Goal: Complete application form

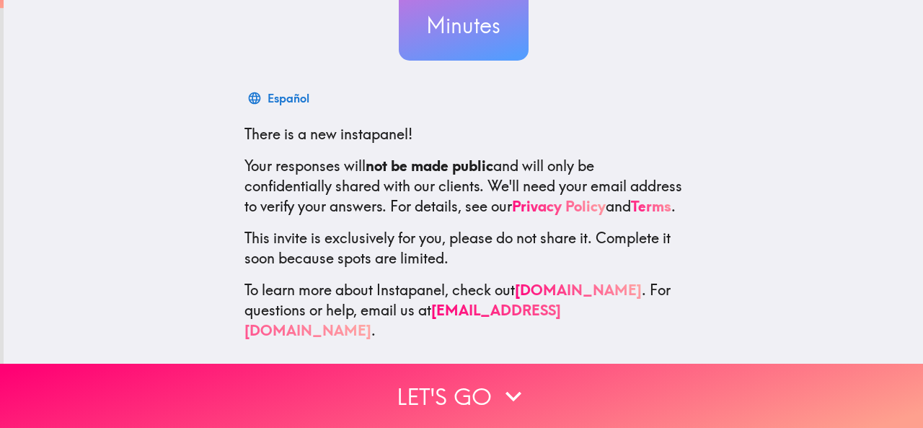
scroll to position [172, 0]
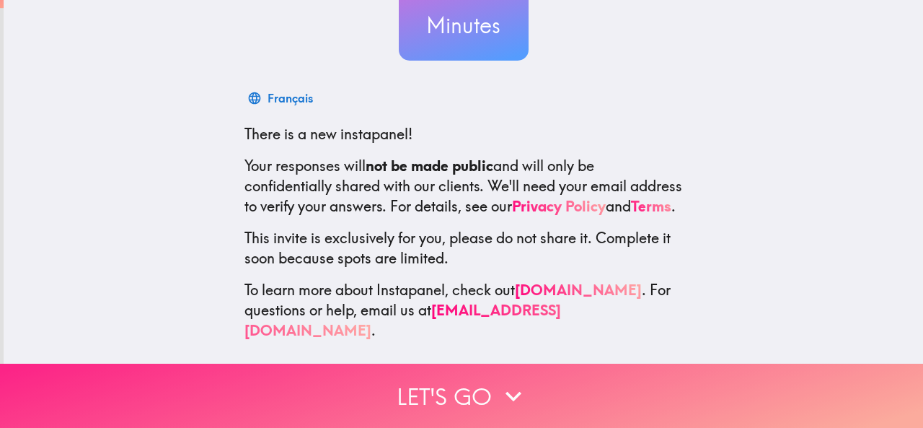
click at [498, 384] on icon "button" at bounding box center [514, 396] width 32 height 32
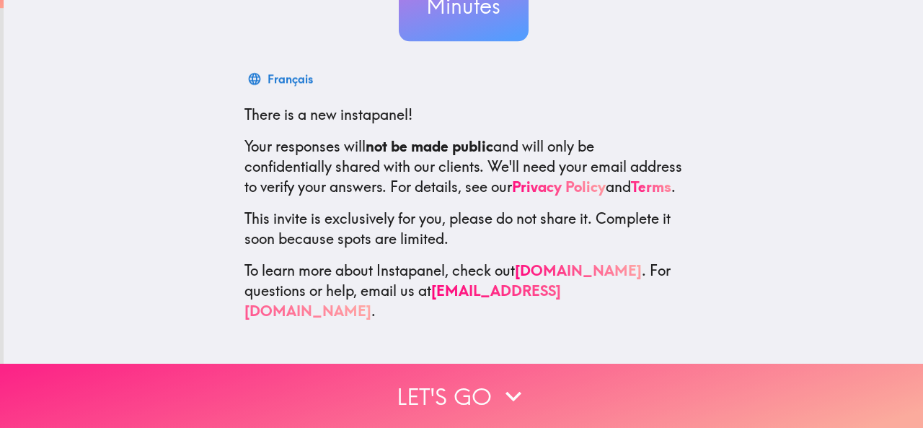
scroll to position [0, 0]
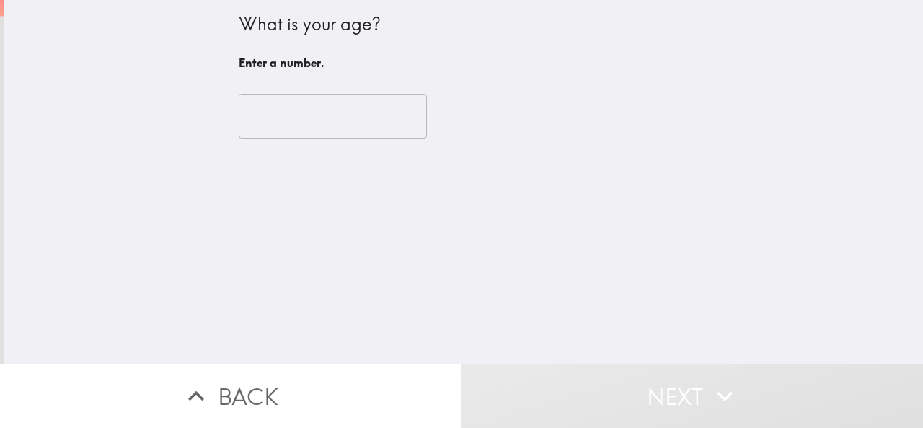
click at [285, 111] on input "number" at bounding box center [333, 116] width 188 height 45
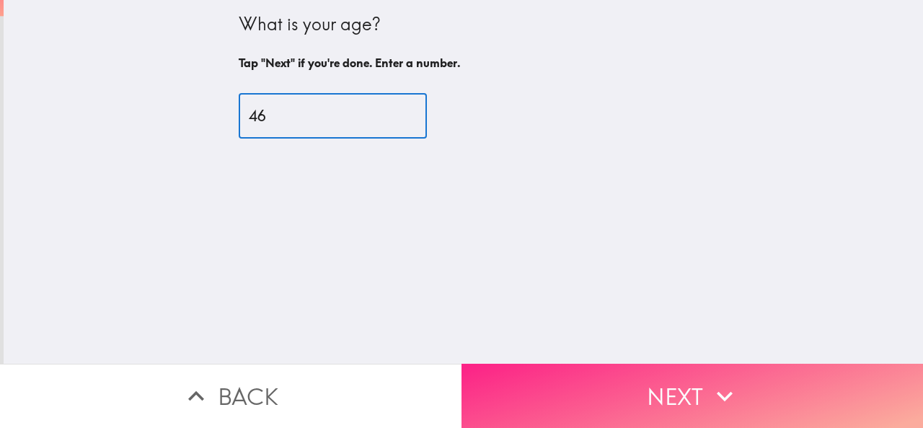
type input "46"
click at [649, 394] on button "Next" at bounding box center [693, 396] width 462 height 64
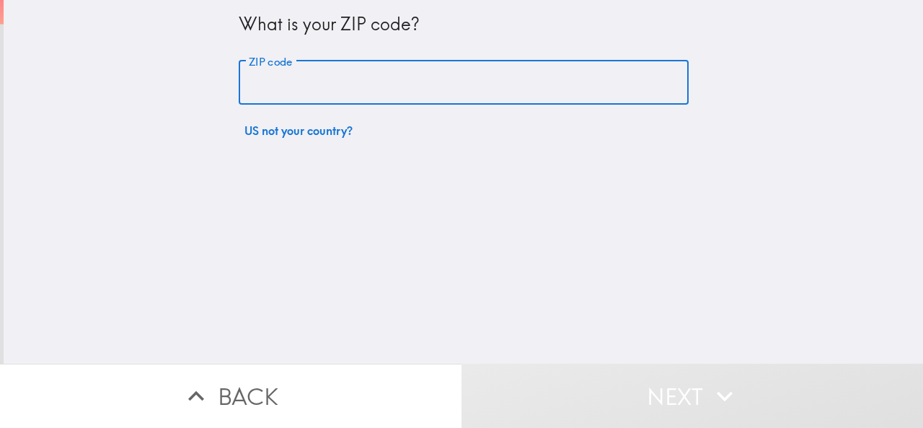
click at [284, 76] on input "ZIP code" at bounding box center [464, 83] width 450 height 45
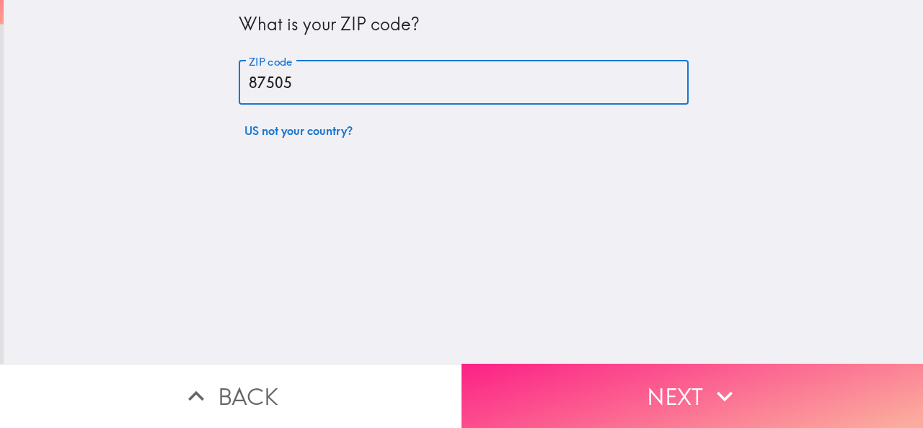
type input "87505"
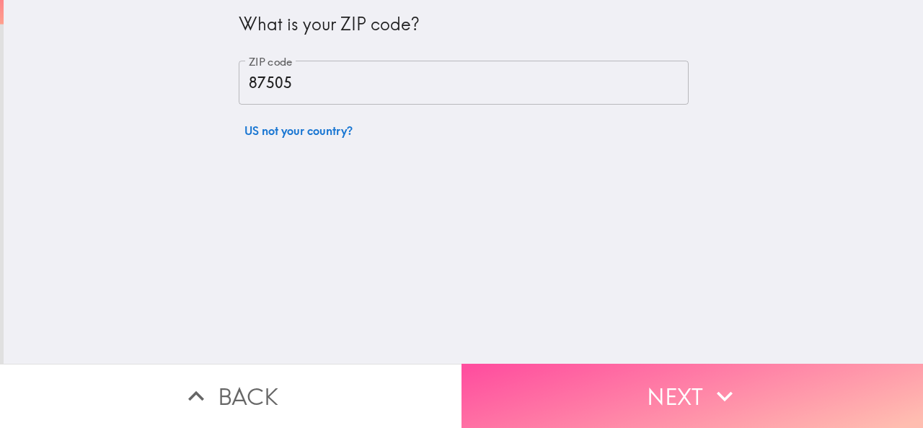
drag, startPoint x: 652, startPoint y: 388, endPoint x: 559, endPoint y: 381, distance: 93.3
click at [651, 388] on button "Next" at bounding box center [693, 396] width 462 height 64
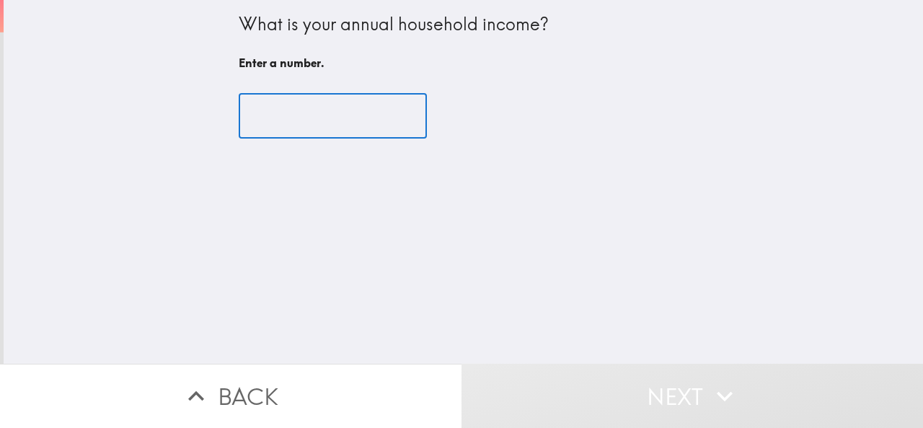
click at [277, 112] on input "number" at bounding box center [333, 116] width 188 height 45
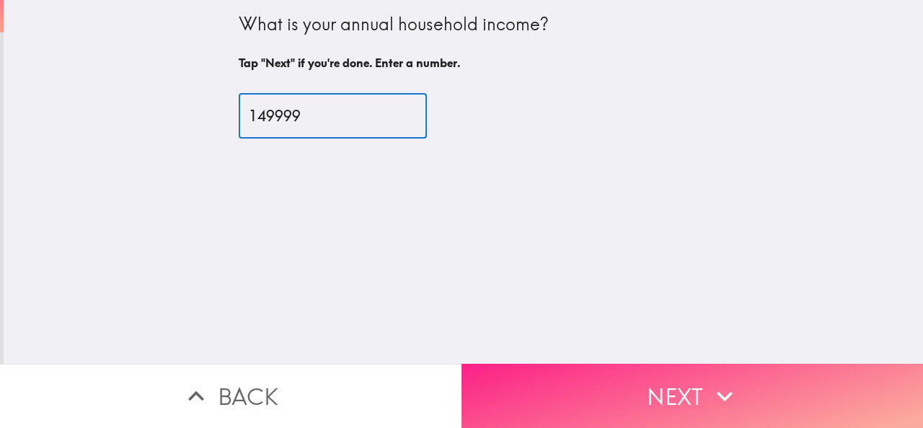
type input "149999"
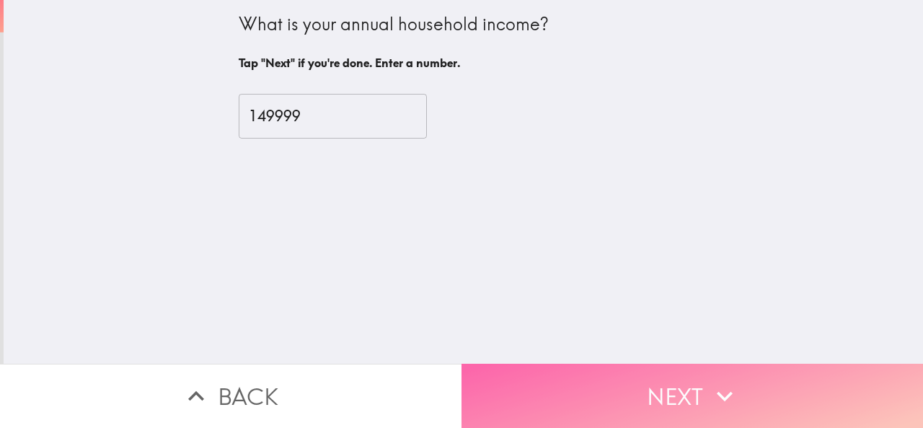
click at [599, 374] on button "Next" at bounding box center [693, 396] width 462 height 64
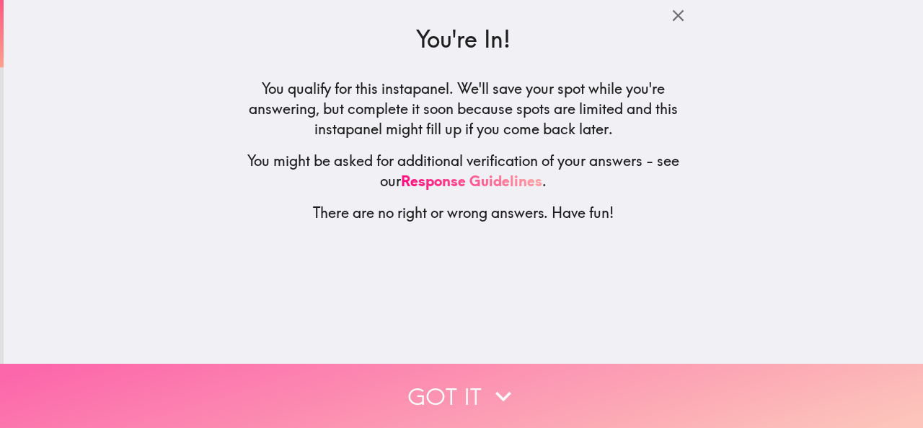
click at [511, 380] on icon "button" at bounding box center [504, 396] width 32 height 32
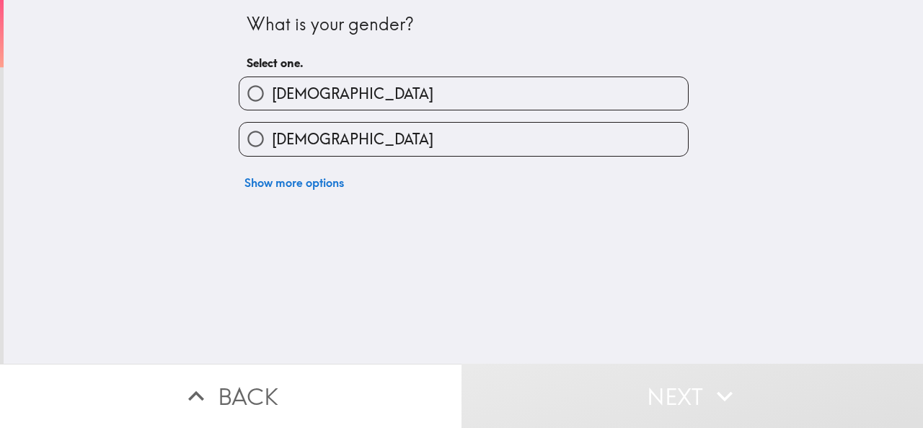
click at [339, 89] on label "[DEMOGRAPHIC_DATA]" at bounding box center [463, 93] width 449 height 32
click at [272, 89] on input "[DEMOGRAPHIC_DATA]" at bounding box center [255, 93] width 32 height 32
radio input "true"
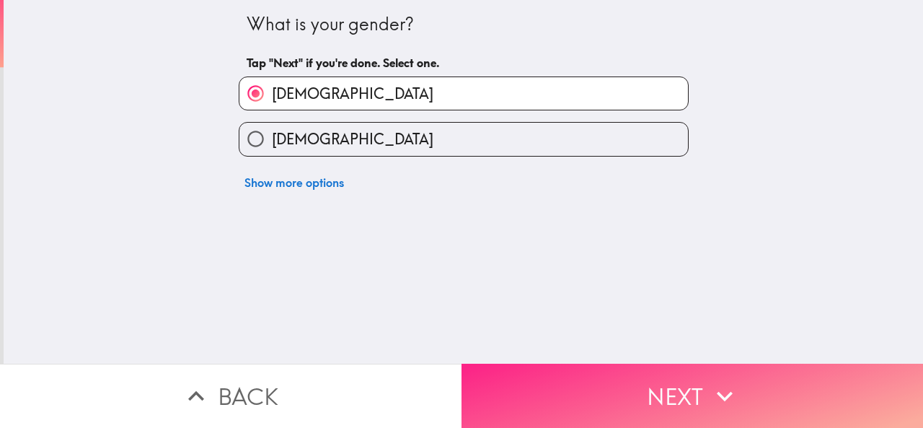
click at [584, 382] on button "Next" at bounding box center [693, 396] width 462 height 64
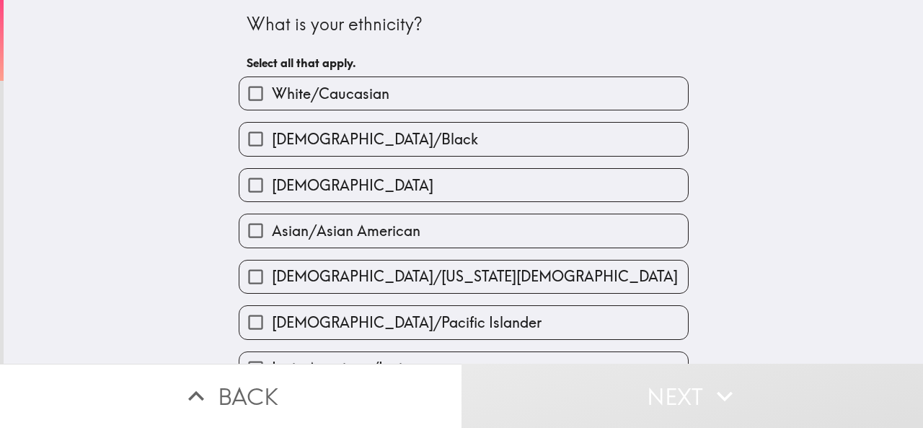
click at [377, 90] on span "White/Caucasian" at bounding box center [331, 94] width 118 height 20
click at [272, 90] on input "White/Caucasian" at bounding box center [255, 93] width 32 height 32
checkbox input "true"
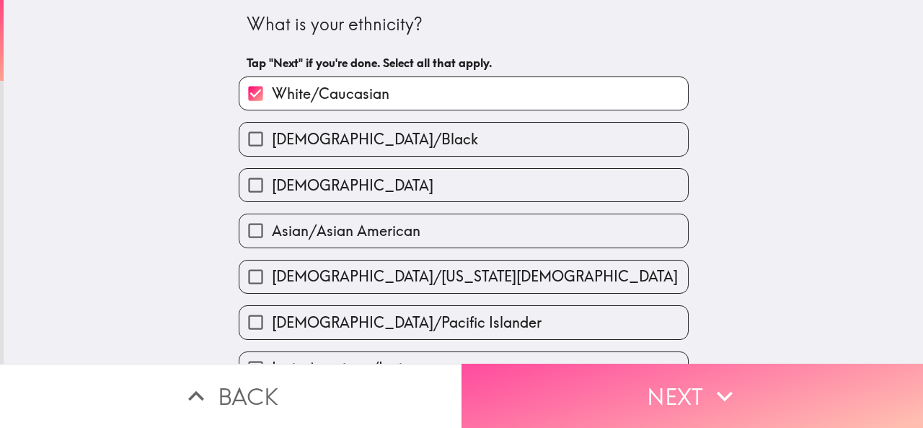
drag, startPoint x: 586, startPoint y: 388, endPoint x: 498, endPoint y: 345, distance: 97.7
click at [583, 388] on button "Next" at bounding box center [693, 396] width 462 height 64
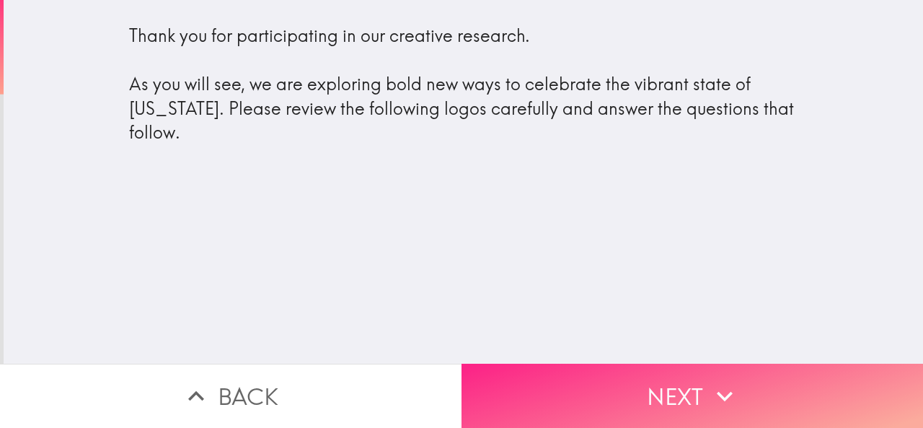
click at [568, 380] on button "Next" at bounding box center [693, 396] width 462 height 64
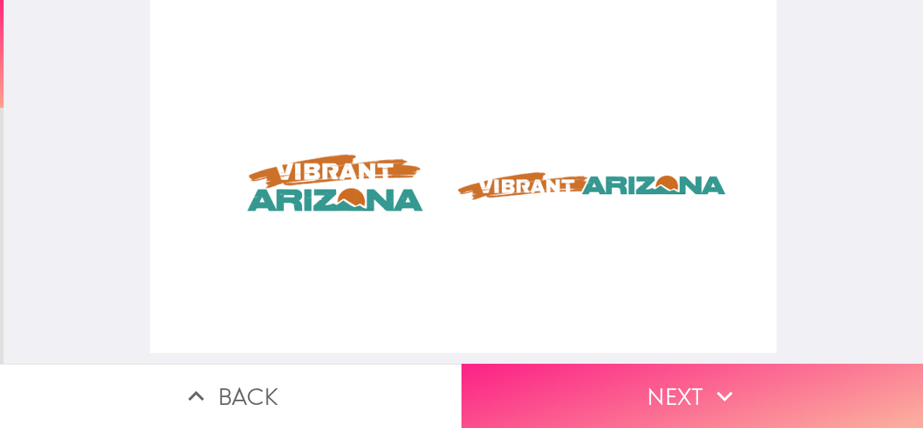
click at [622, 386] on button "Next" at bounding box center [693, 396] width 462 height 64
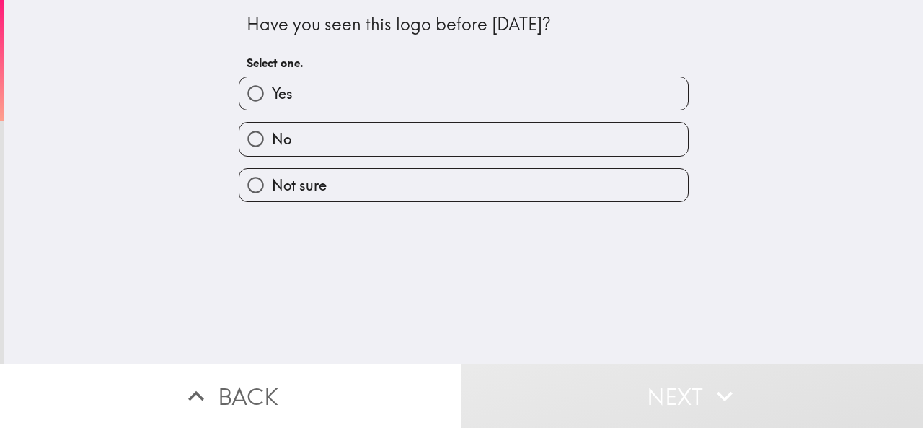
click at [317, 144] on label "No" at bounding box center [463, 139] width 449 height 32
click at [272, 144] on input "No" at bounding box center [255, 139] width 32 height 32
radio input "true"
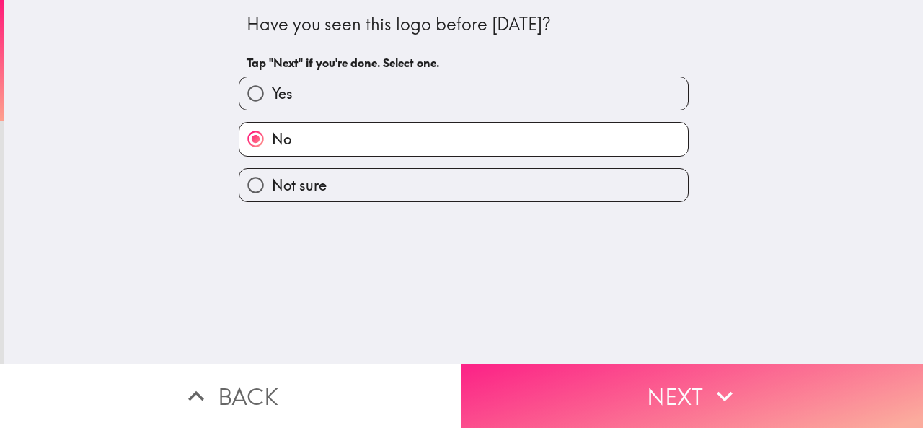
drag, startPoint x: 584, startPoint y: 376, endPoint x: 570, endPoint y: 371, distance: 15.3
click at [584, 376] on button "Next" at bounding box center [693, 396] width 462 height 64
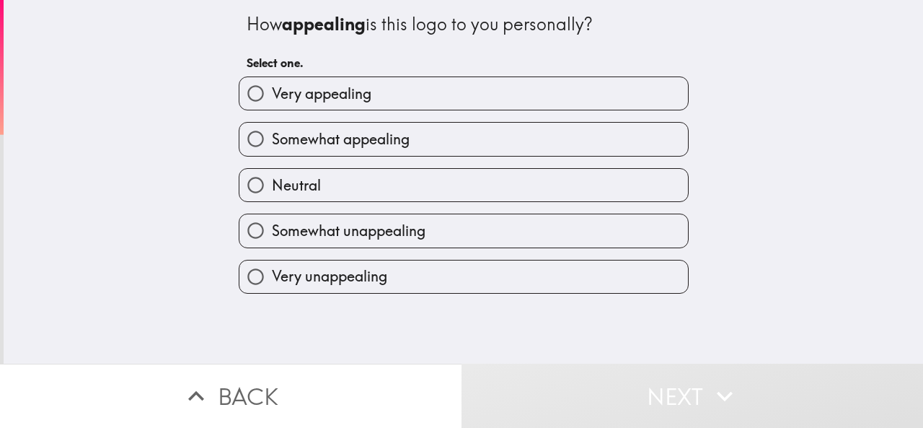
click at [400, 97] on label "Very appealing" at bounding box center [463, 93] width 449 height 32
click at [272, 97] on input "Very appealing" at bounding box center [255, 93] width 32 height 32
radio input "true"
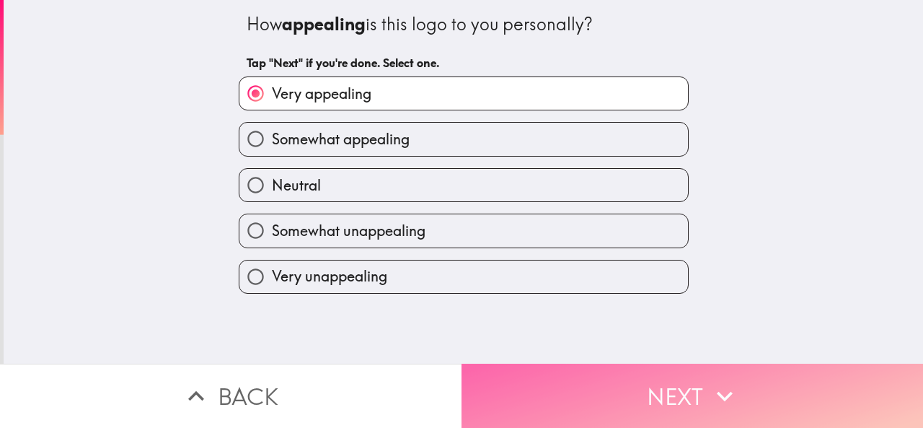
drag, startPoint x: 569, startPoint y: 377, endPoint x: 535, endPoint y: 353, distance: 41.4
click at [569, 376] on button "Next" at bounding box center [693, 396] width 462 height 64
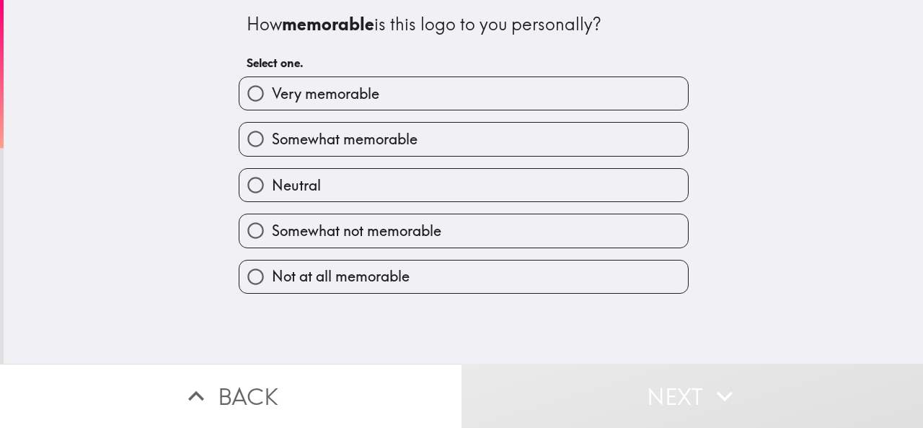
click at [387, 89] on label "Very memorable" at bounding box center [463, 93] width 449 height 32
click at [272, 89] on input "Very memorable" at bounding box center [255, 93] width 32 height 32
radio input "true"
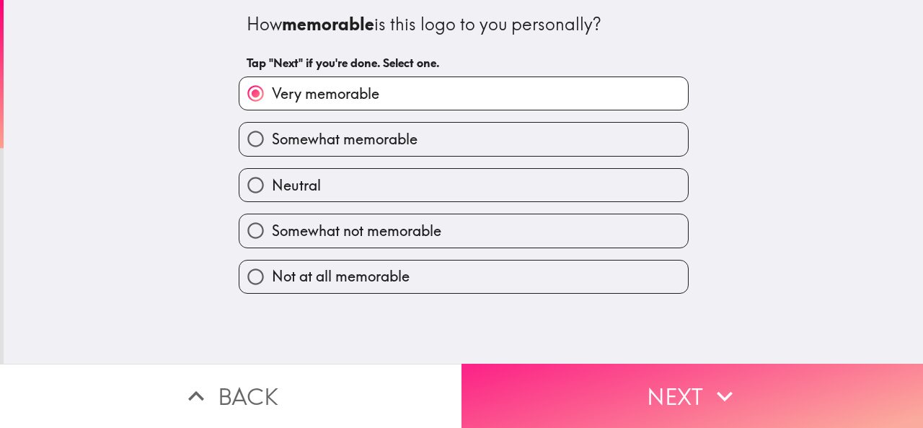
click at [560, 393] on button "Next" at bounding box center [693, 396] width 462 height 64
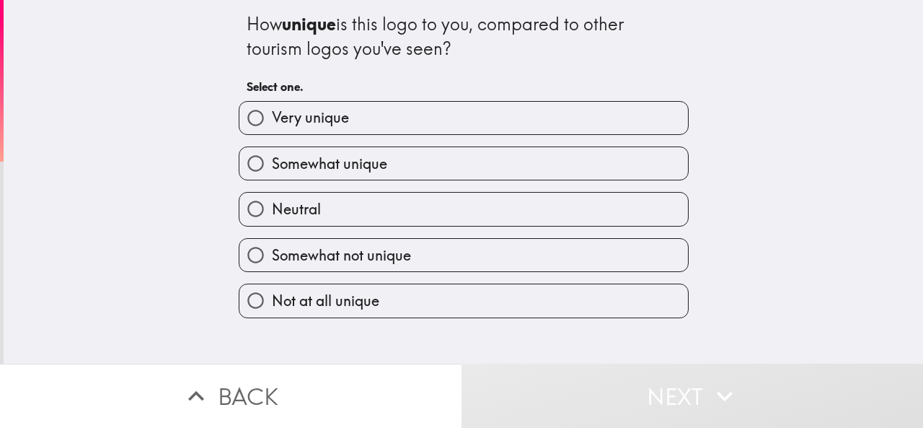
click at [366, 120] on label "Very unique" at bounding box center [463, 118] width 449 height 32
click at [272, 120] on input "Very unique" at bounding box center [255, 118] width 32 height 32
radio input "true"
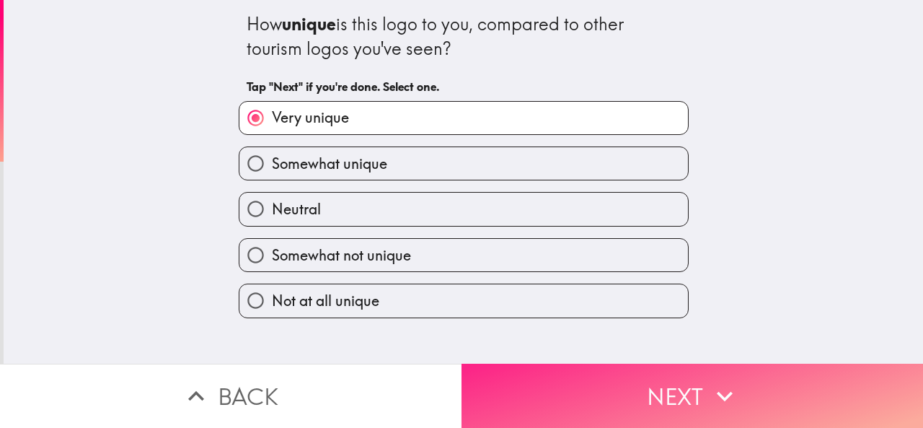
click at [568, 390] on button "Next" at bounding box center [693, 396] width 462 height 64
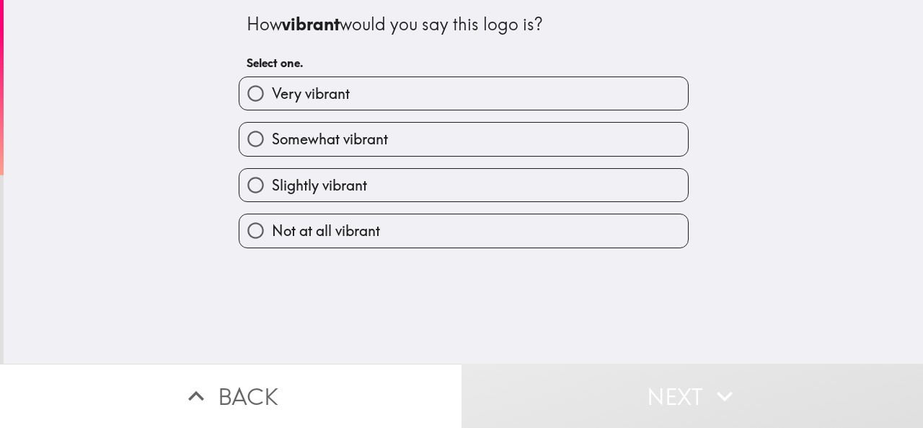
click at [392, 93] on label "Very vibrant" at bounding box center [463, 93] width 449 height 32
click at [272, 93] on input "Very vibrant" at bounding box center [255, 93] width 32 height 32
radio input "true"
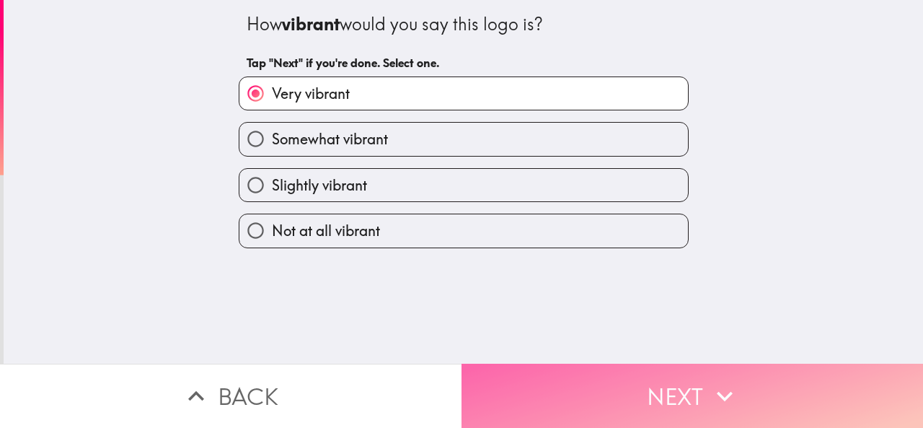
click at [544, 380] on button "Next" at bounding box center [693, 396] width 462 height 64
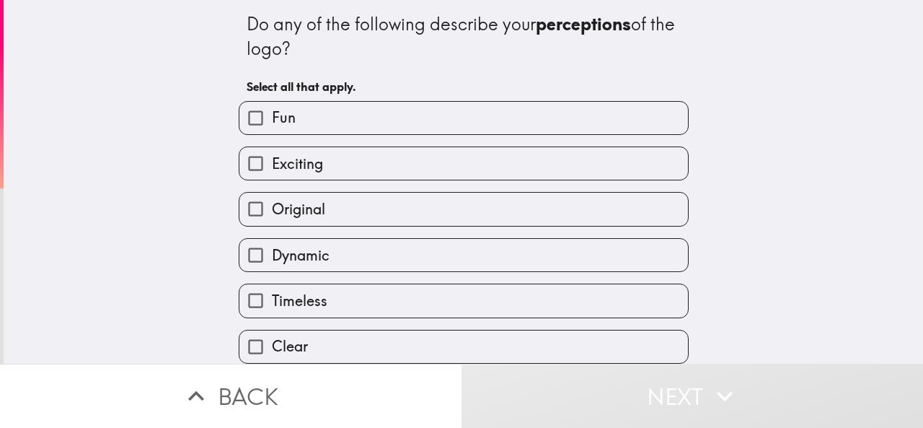
click at [346, 118] on label "Fun" at bounding box center [463, 118] width 449 height 32
click at [272, 118] on input "Fun" at bounding box center [255, 118] width 32 height 32
checkbox input "true"
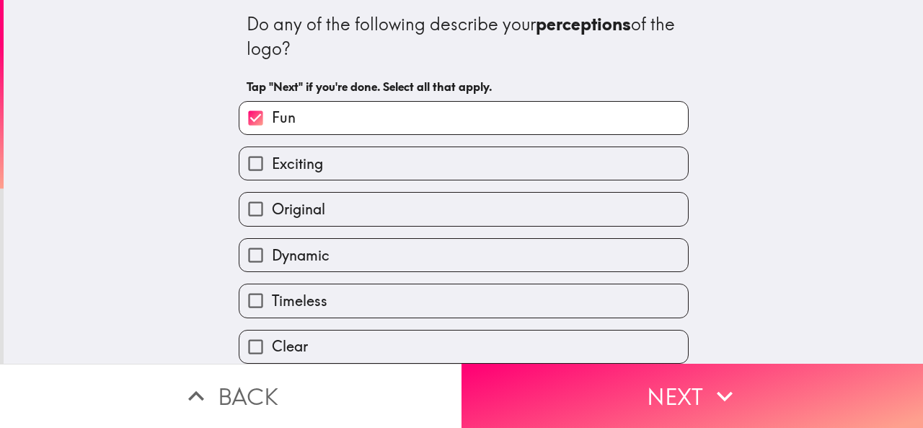
drag, startPoint x: 346, startPoint y: 158, endPoint x: 349, endPoint y: 172, distance: 14.7
click at [346, 158] on label "Exciting" at bounding box center [463, 163] width 449 height 32
click at [272, 158] on input "Exciting" at bounding box center [255, 163] width 32 height 32
checkbox input "true"
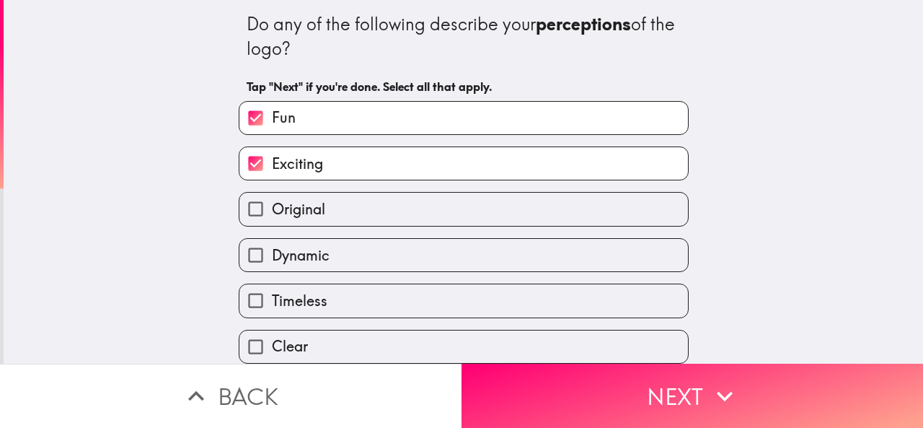
click at [349, 245] on label "Dynamic" at bounding box center [463, 255] width 449 height 32
click at [272, 245] on input "Dynamic" at bounding box center [255, 255] width 32 height 32
checkbox input "true"
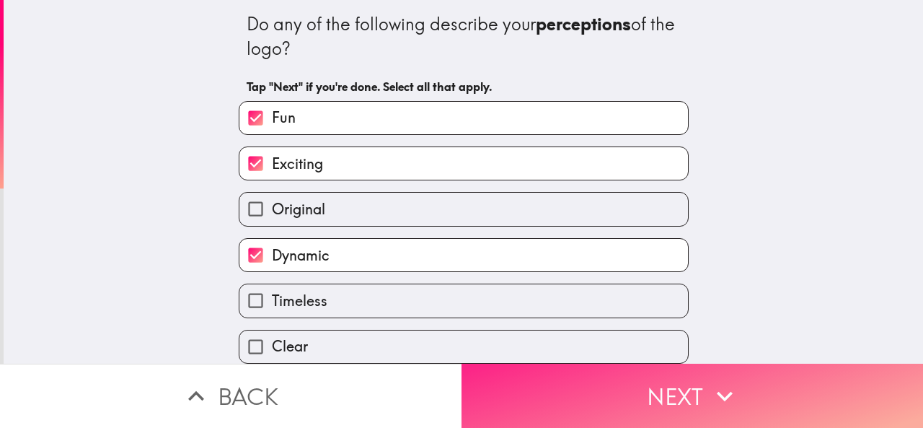
drag, startPoint x: 532, startPoint y: 384, endPoint x: 519, endPoint y: 382, distance: 12.3
click at [531, 384] on button "Next" at bounding box center [693, 396] width 462 height 64
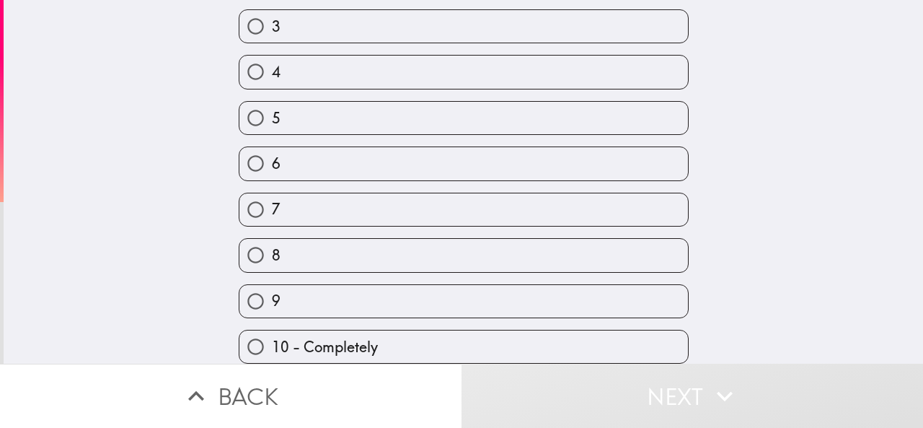
scroll to position [222, 0]
click at [392, 347] on label "10 - Completely" at bounding box center [463, 346] width 449 height 32
click at [272, 347] on input "10 - Completely" at bounding box center [255, 346] width 32 height 32
radio input "true"
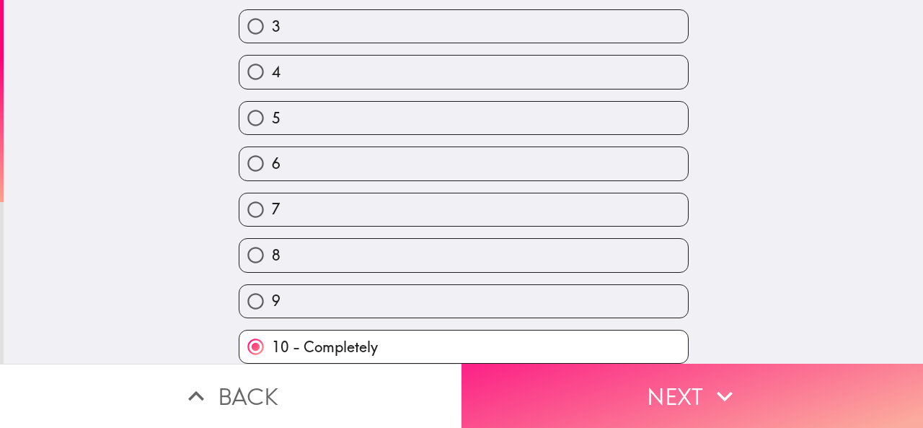
click at [537, 379] on button "Next" at bounding box center [693, 396] width 462 height 64
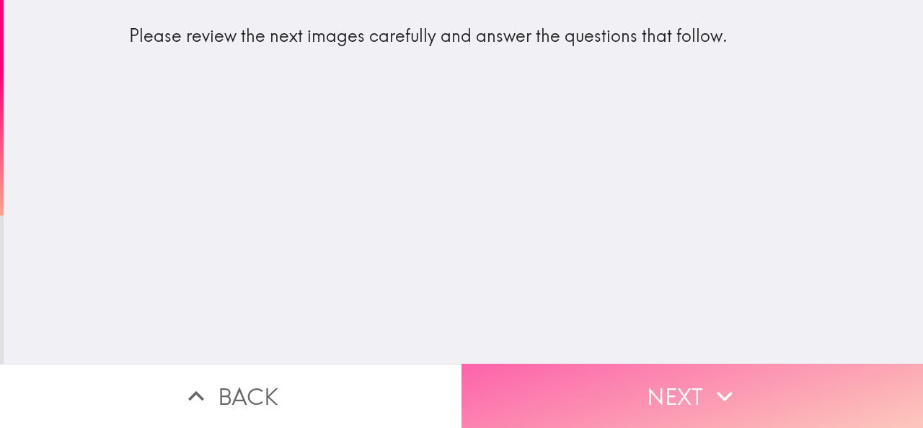
click at [576, 383] on button "Next" at bounding box center [693, 396] width 462 height 64
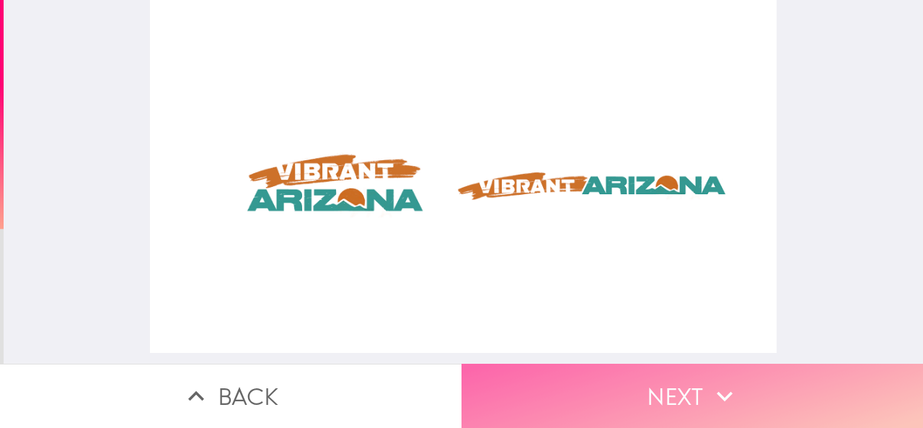
click at [607, 396] on button "Next" at bounding box center [693, 396] width 462 height 64
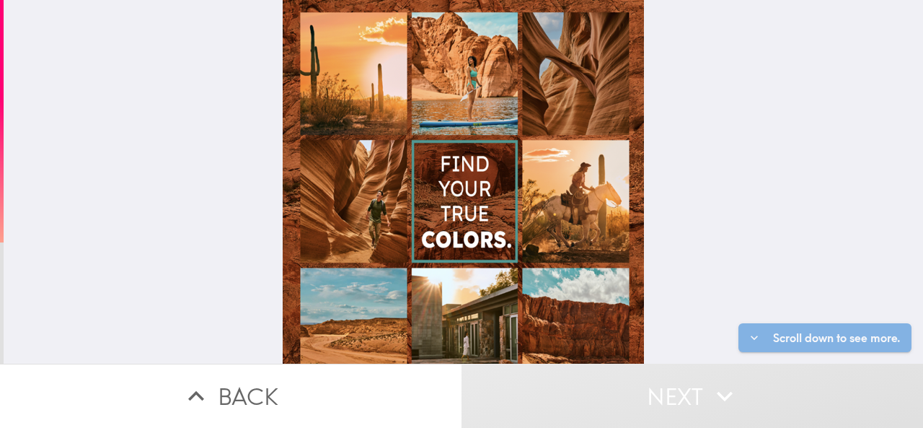
click at [569, 185] on div at bounding box center [463, 271] width 361 height 543
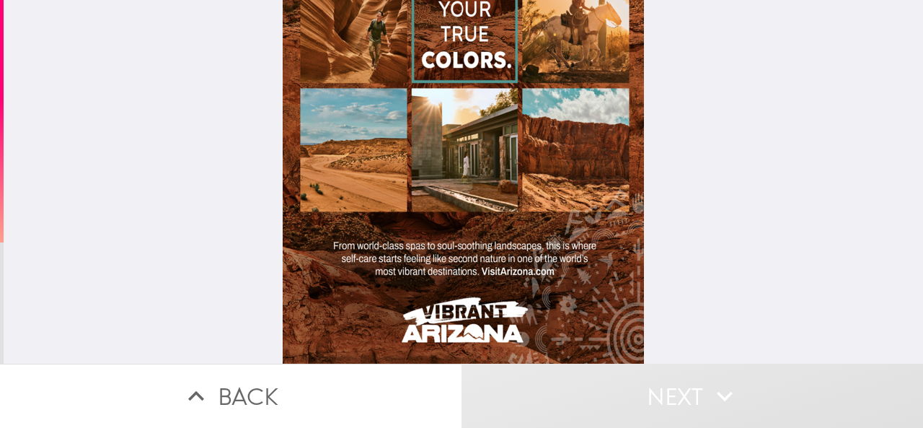
scroll to position [190, 0]
click at [338, 169] on div at bounding box center [463, 91] width 361 height 543
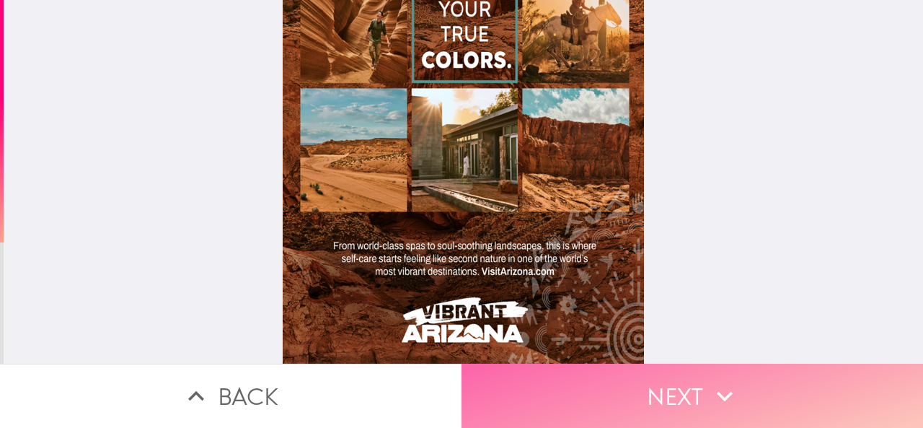
drag, startPoint x: 679, startPoint y: 383, endPoint x: 654, endPoint y: 392, distance: 26.9
click at [679, 384] on button "Next" at bounding box center [693, 396] width 462 height 64
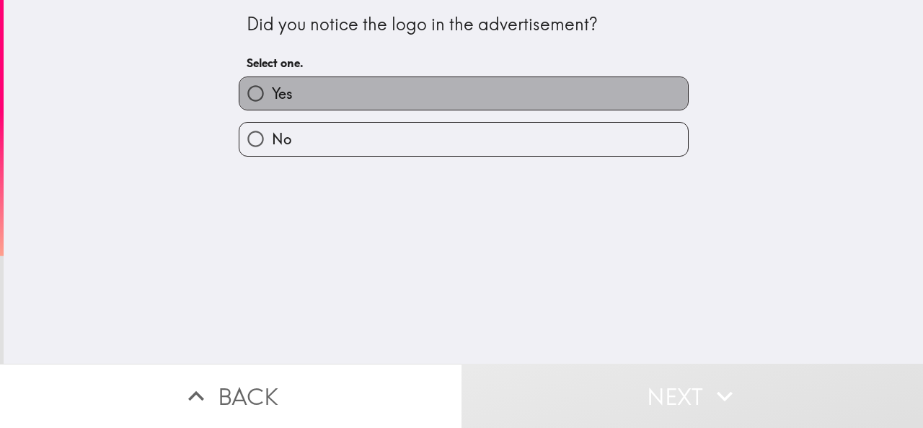
drag, startPoint x: 333, startPoint y: 94, endPoint x: 420, endPoint y: 102, distance: 87.6
click at [333, 95] on label "Yes" at bounding box center [463, 93] width 449 height 32
click at [272, 95] on input "Yes" at bounding box center [255, 93] width 32 height 32
radio input "true"
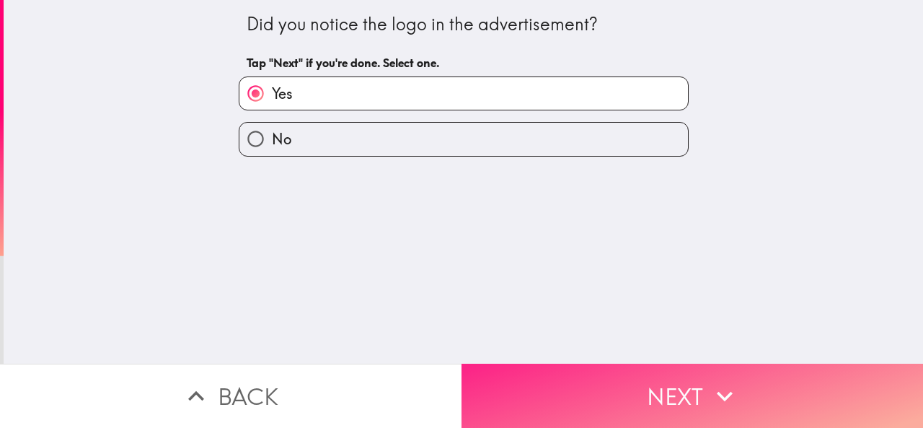
drag, startPoint x: 594, startPoint y: 377, endPoint x: 532, endPoint y: 415, distance: 71.9
click at [591, 380] on button "Next" at bounding box center [693, 396] width 462 height 64
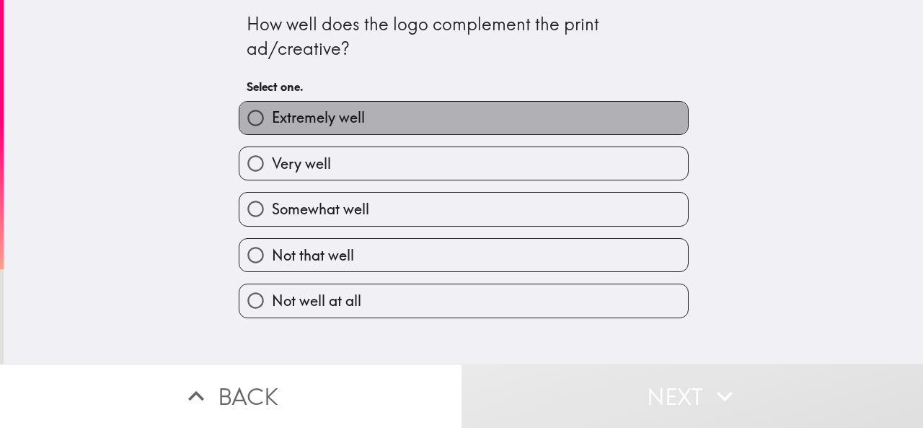
drag, startPoint x: 417, startPoint y: 113, endPoint x: 423, endPoint y: 118, distance: 7.7
click at [417, 112] on label "Extremely well" at bounding box center [463, 118] width 449 height 32
click at [272, 112] on input "Extremely well" at bounding box center [255, 118] width 32 height 32
radio input "true"
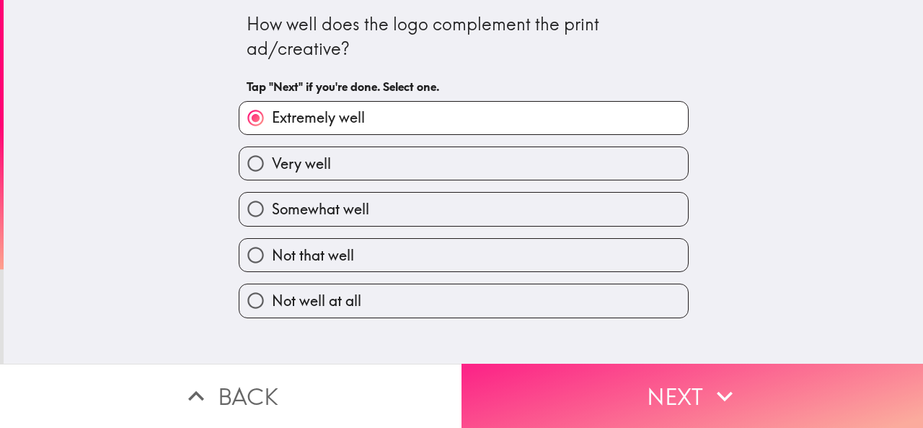
click at [596, 385] on button "Next" at bounding box center [693, 396] width 462 height 64
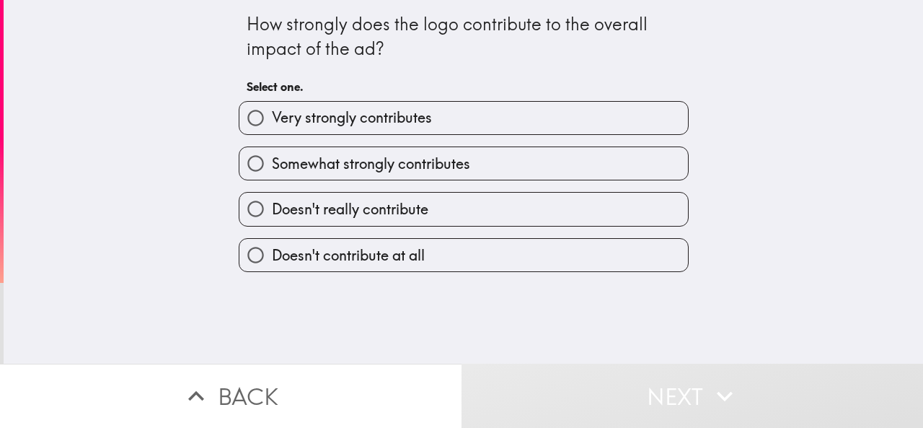
click at [411, 125] on span "Very strongly contributes" at bounding box center [352, 117] width 160 height 20
click at [272, 125] on input "Very strongly contributes" at bounding box center [255, 118] width 32 height 32
radio input "true"
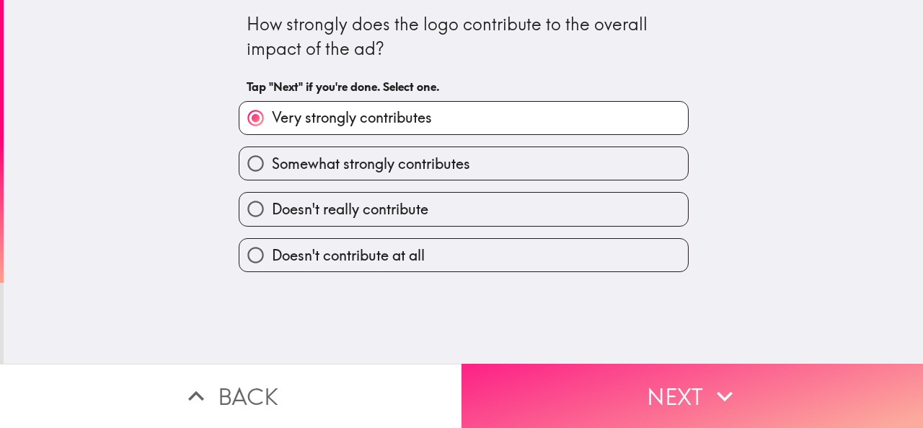
click at [570, 382] on button "Next" at bounding box center [693, 396] width 462 height 64
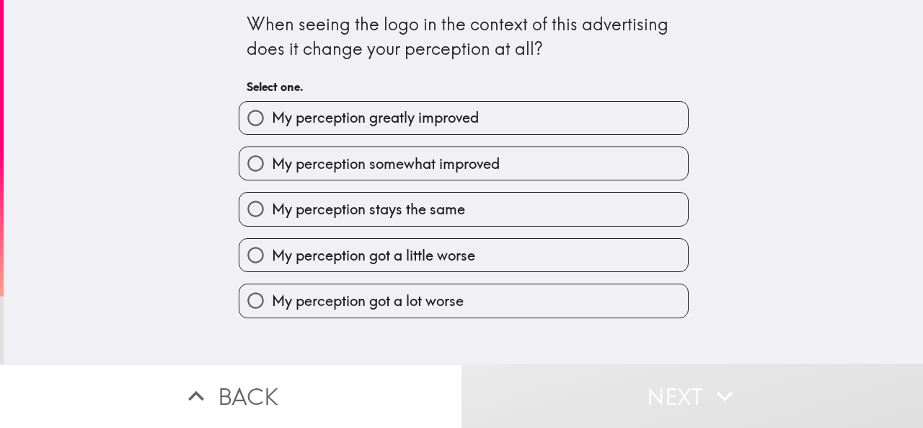
drag, startPoint x: 439, startPoint y: 128, endPoint x: 444, endPoint y: 136, distance: 10.0
click at [440, 126] on span "My perception greatly improved" at bounding box center [375, 117] width 207 height 20
click at [272, 126] on input "My perception greatly improved" at bounding box center [255, 118] width 32 height 32
radio input "true"
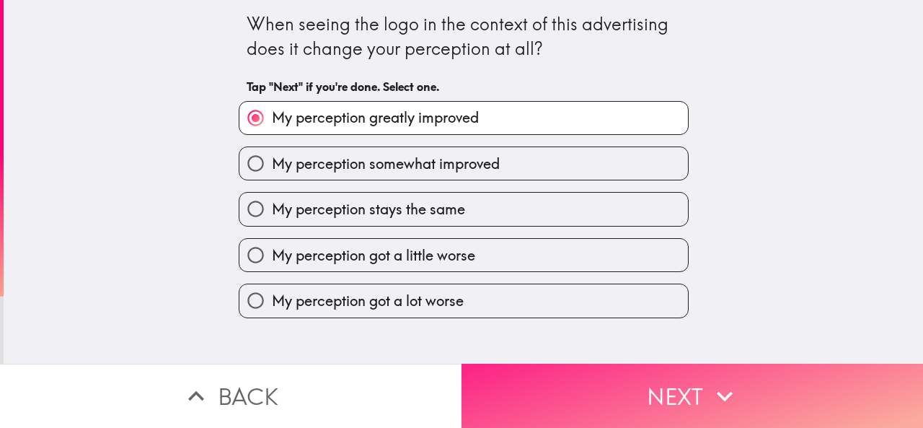
click at [564, 371] on button "Next" at bounding box center [693, 396] width 462 height 64
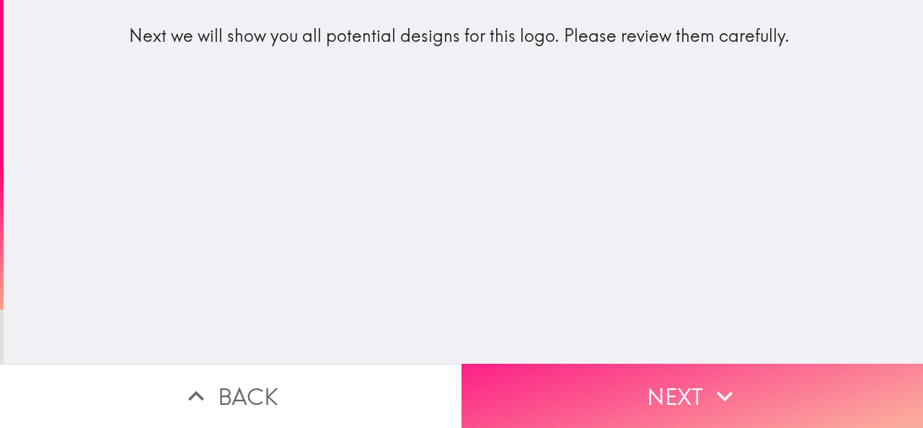
click at [619, 387] on button "Next" at bounding box center [693, 396] width 462 height 64
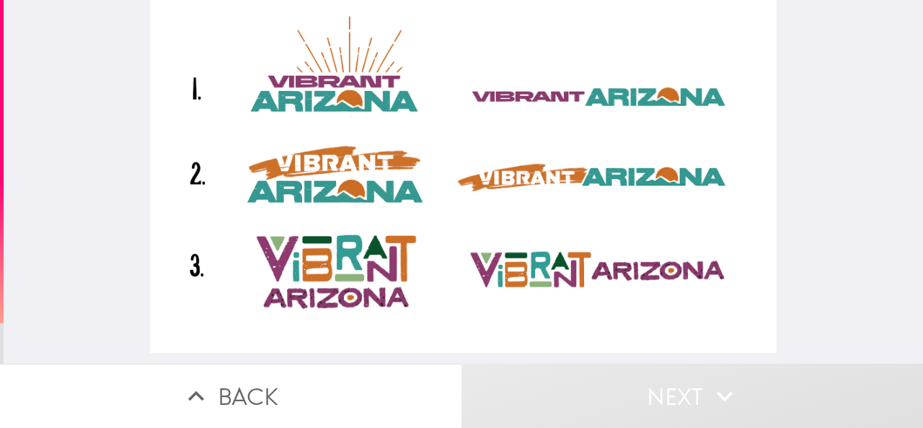
click at [330, 99] on div at bounding box center [464, 176] width 628 height 353
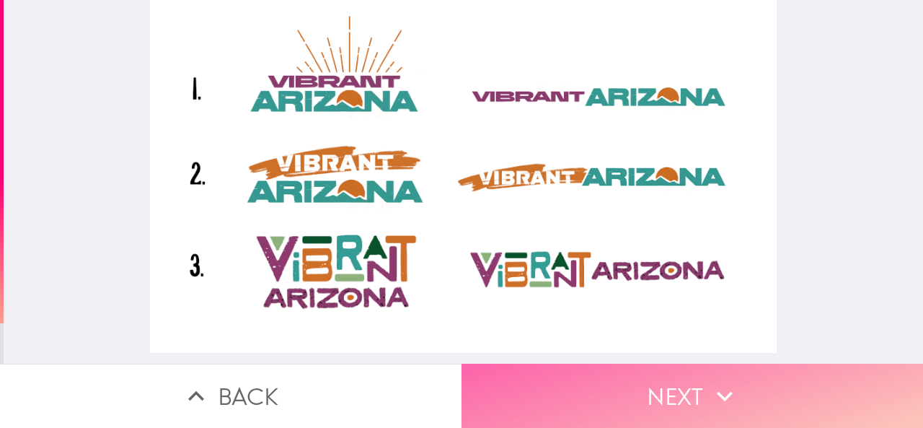
click at [600, 389] on button "Next" at bounding box center [693, 396] width 462 height 64
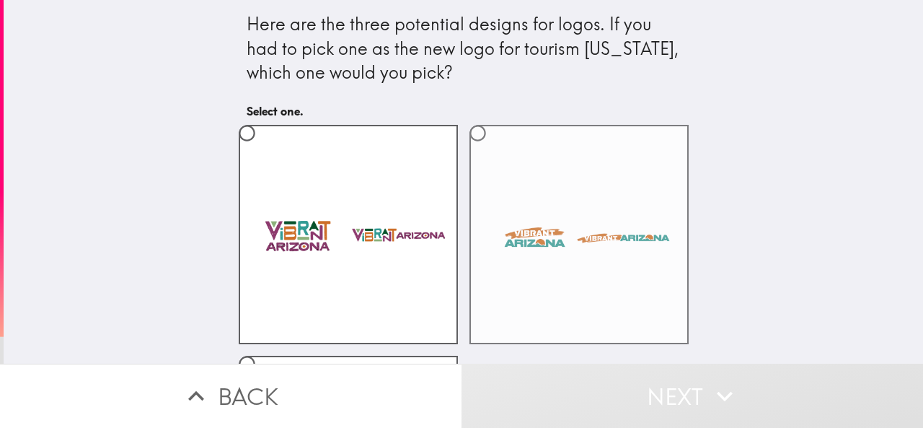
click at [467, 136] on input "radio" at bounding box center [478, 133] width 32 height 32
radio input "true"
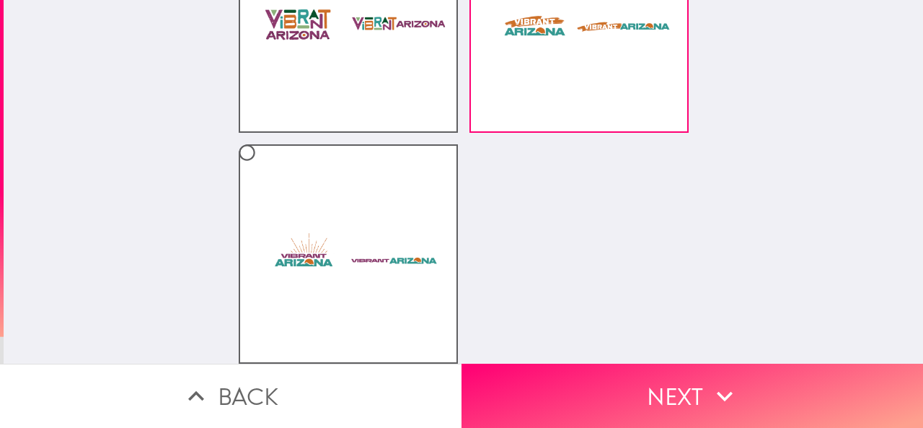
scroll to position [222, 0]
drag, startPoint x: 581, startPoint y: 371, endPoint x: 542, endPoint y: 369, distance: 38.3
click at [581, 372] on button "Next" at bounding box center [693, 396] width 462 height 64
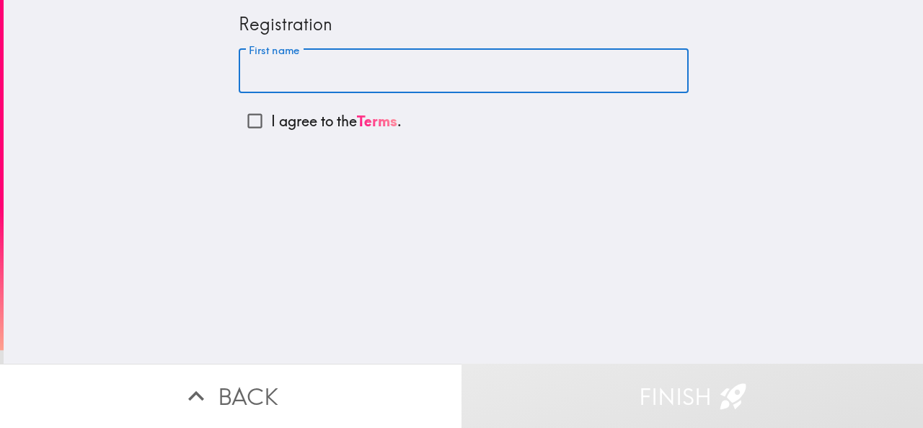
click at [304, 70] on input "First name" at bounding box center [464, 71] width 450 height 45
paste input "Jabari"
click at [366, 73] on input "Jabari" at bounding box center [464, 71] width 450 height 45
type input "Jabari"
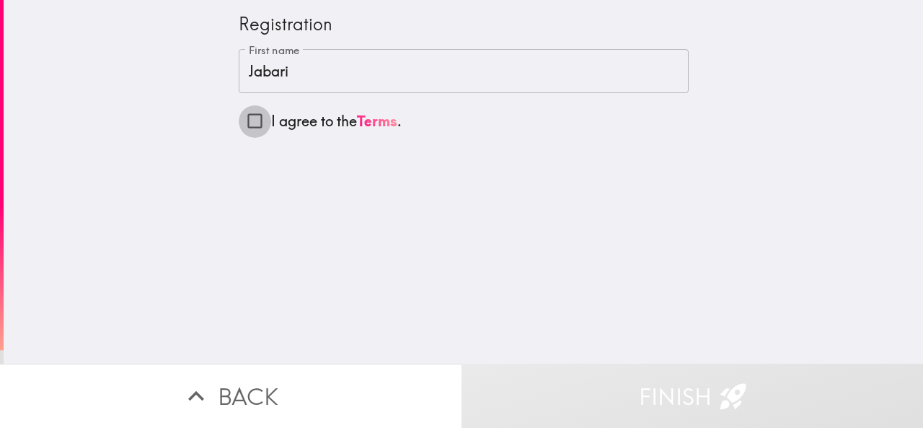
click at [241, 120] on input "I agree to the Terms ." at bounding box center [255, 121] width 32 height 32
checkbox input "true"
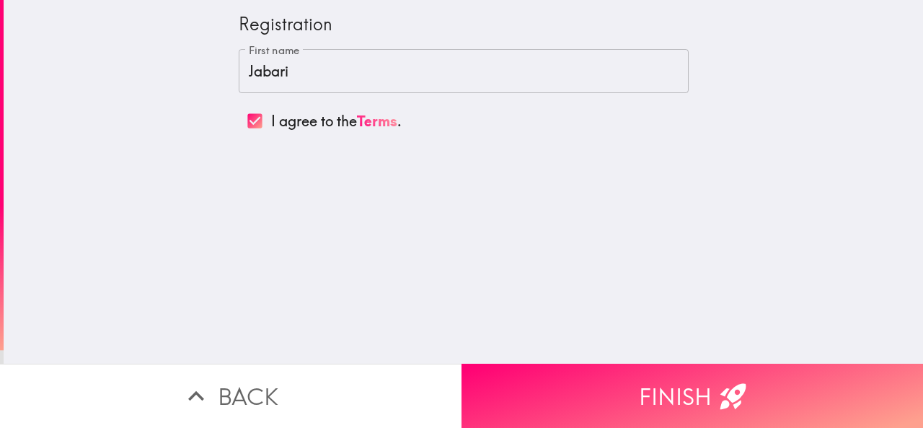
drag, startPoint x: 621, startPoint y: 390, endPoint x: 620, endPoint y: 397, distance: 7.2
click at [622, 392] on button "Finish" at bounding box center [693, 396] width 462 height 64
